Goal: Transaction & Acquisition: Purchase product/service

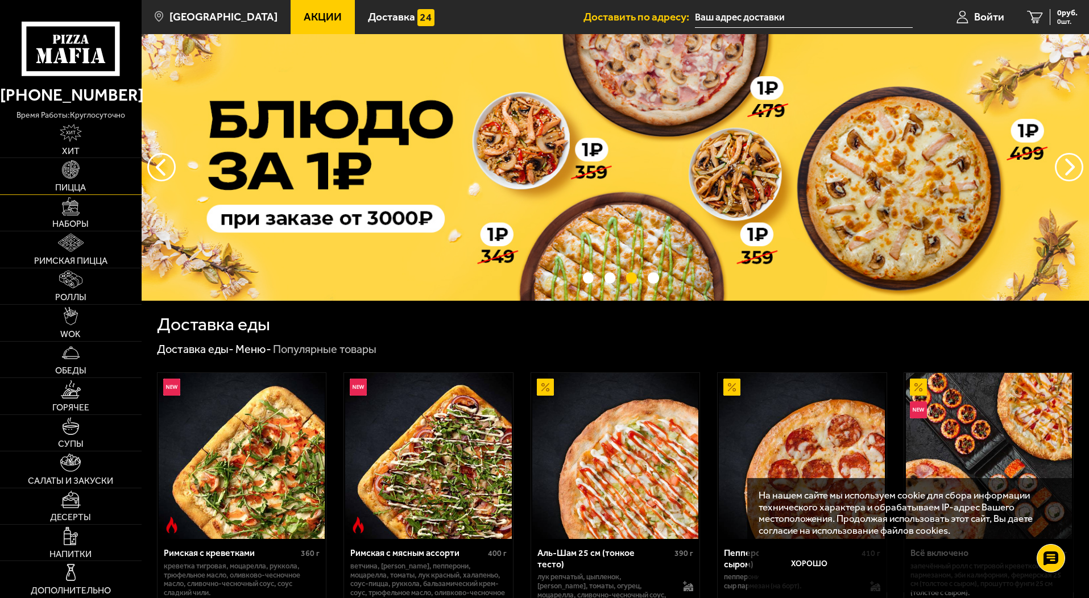
click at [85, 173] on link "Пицца" at bounding box center [71, 176] width 142 height 36
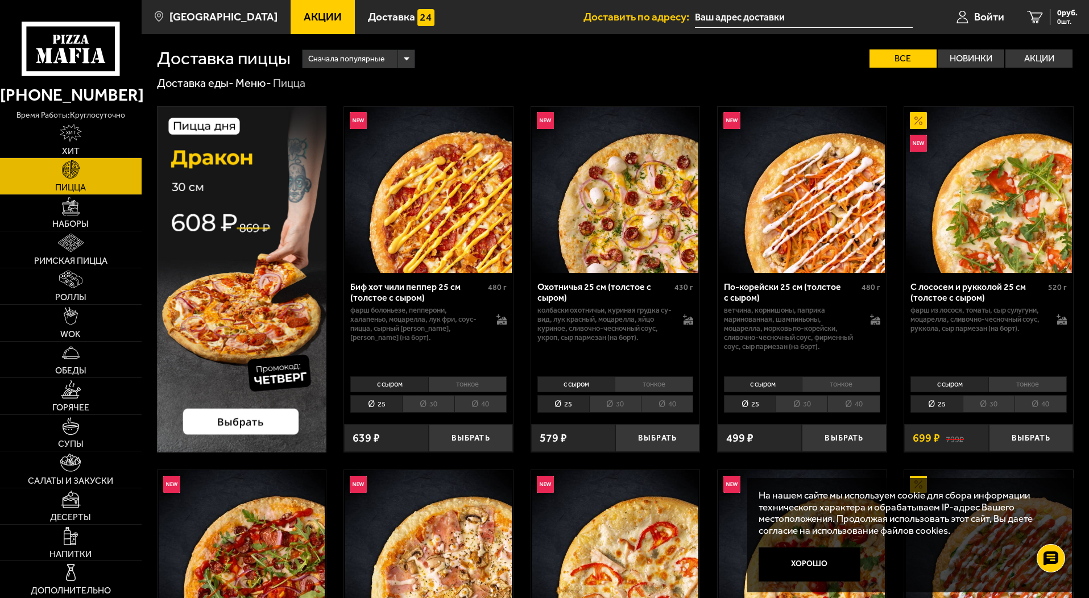
click at [304, 21] on span "Акции" at bounding box center [323, 16] width 38 height 11
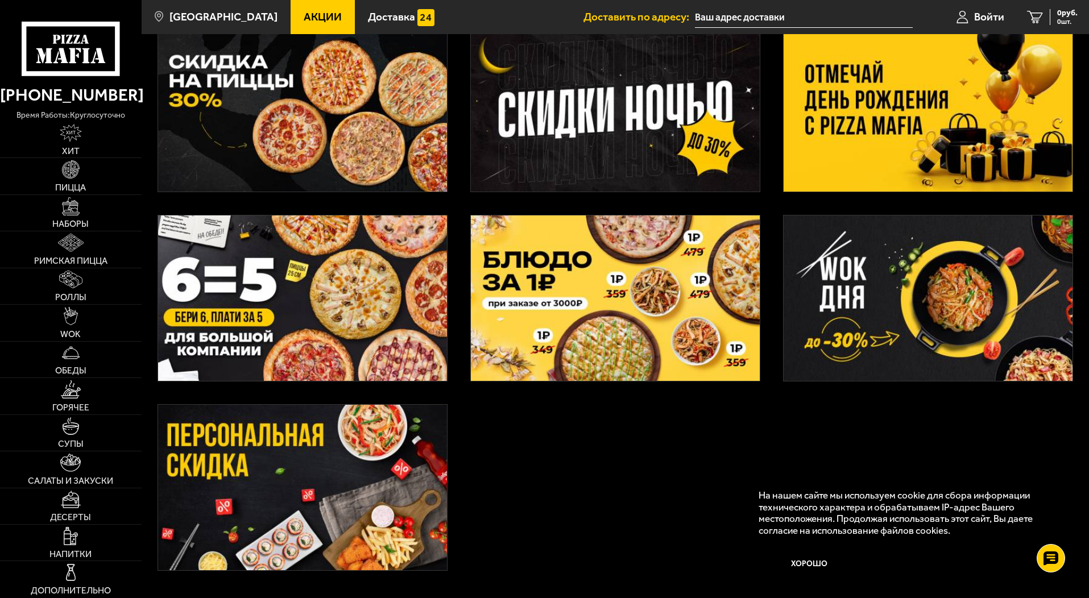
scroll to position [284, 0]
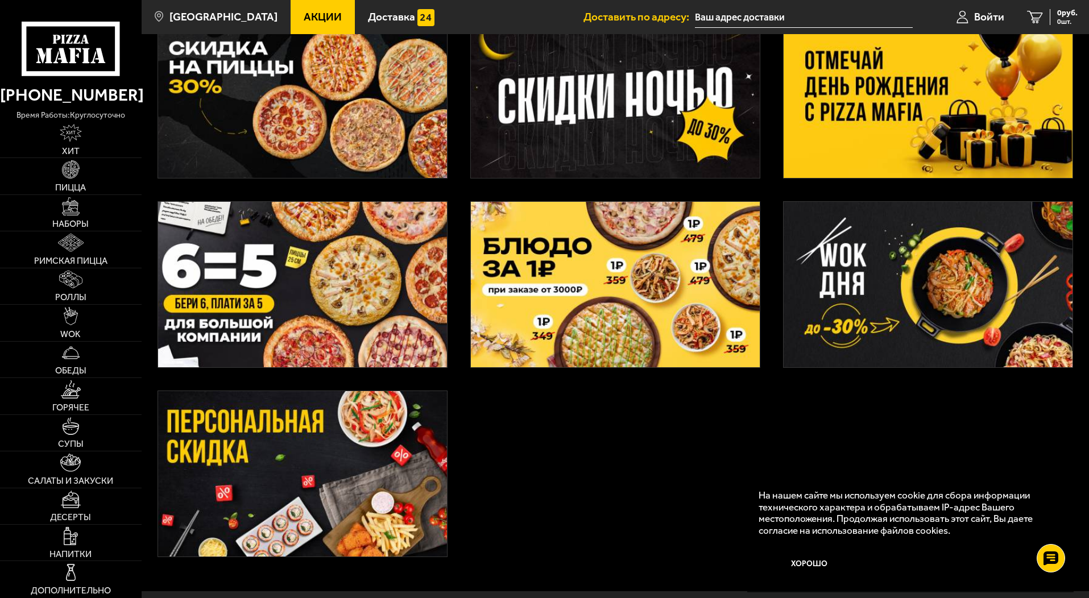
click at [351, 296] on img at bounding box center [302, 284] width 289 height 165
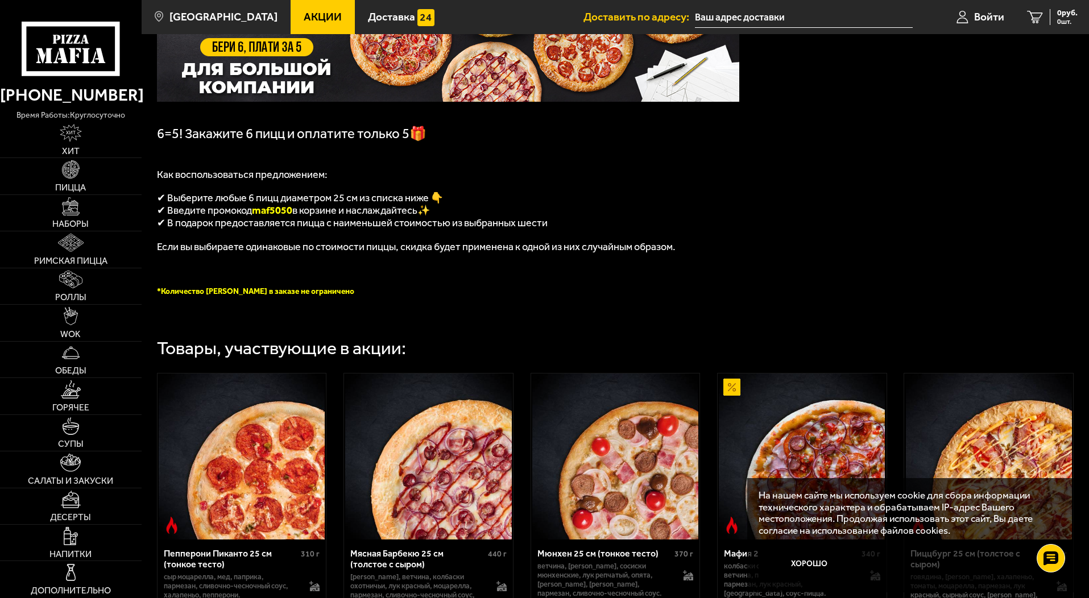
scroll to position [398, 0]
